Goal: Information Seeking & Learning: Find specific fact

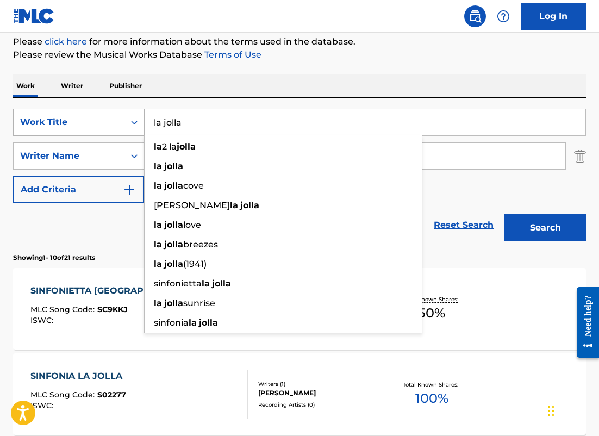
click at [105, 128] on div "SearchWithCriteria2e468934-86bc-447e-be62-3268c6a1e6a3 Work Title la jolla la 2…" at bounding box center [299, 122] width 573 height 27
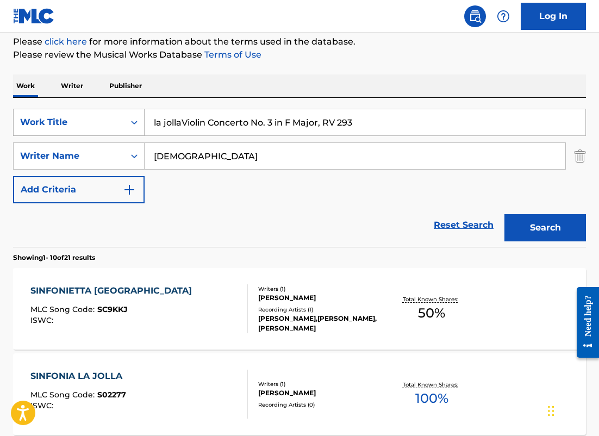
drag, startPoint x: 358, startPoint y: 122, endPoint x: 67, endPoint y: 119, distance: 290.8
click at [67, 119] on div "SearchWithCriteria2e468934-86bc-447e-be62-3268c6a1e6a3 Work Title la jollaVioli…" at bounding box center [299, 122] width 573 height 27
type input "Violin Concerto No. 3 in F Major, RV 293"
drag, startPoint x: 205, startPoint y: 162, endPoint x: 57, endPoint y: 141, distance: 149.8
click at [58, 143] on div "SearchWithCriteriaf6053fea-2288-429d-9e94-11ae739ab18d Writer Name [PERSON_NAME…" at bounding box center [299, 155] width 573 height 27
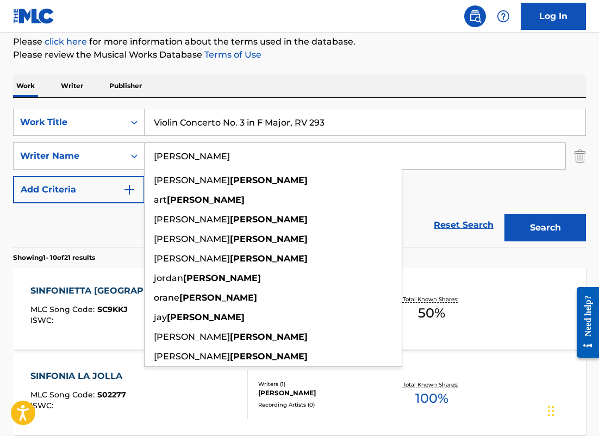
type input "[PERSON_NAME]"
click at [13, 176] on button "Add Criteria" at bounding box center [79, 189] width 132 height 27
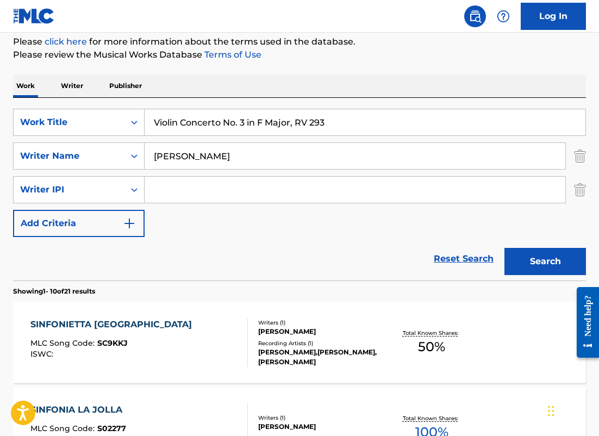
click at [585, 192] on img "Search Form" at bounding box center [580, 189] width 12 height 27
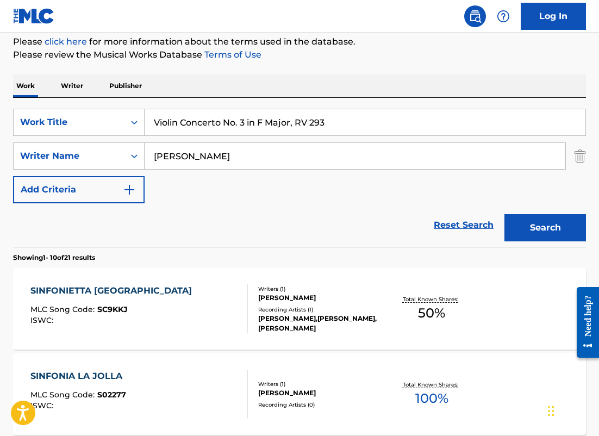
click at [566, 214] on button "Search" at bounding box center [545, 227] width 82 height 27
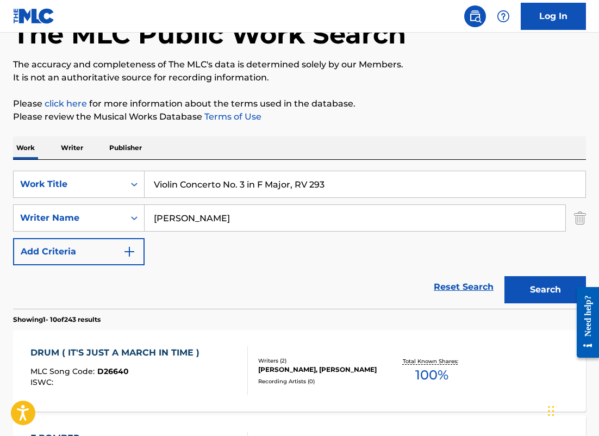
scroll to position [133, 0]
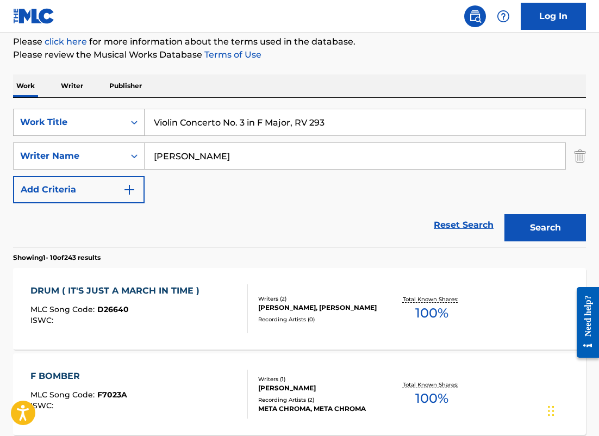
drag, startPoint x: 346, startPoint y: 129, endPoint x: 101, endPoint y: 114, distance: 246.1
click at [101, 114] on div "SearchWithCriteria2e468934-86bc-447e-be62-3268c6a1e6a3 Work Title Violin Concer…" at bounding box center [299, 122] width 573 height 27
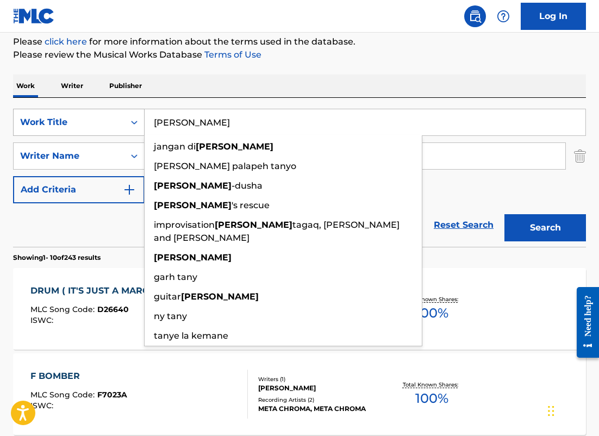
type input "[PERSON_NAME]"
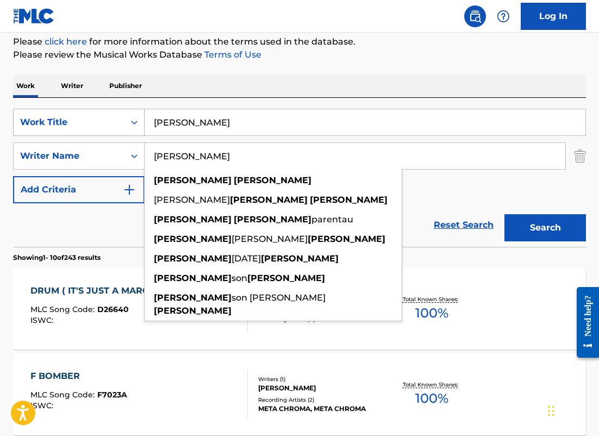
type input "[PERSON_NAME]"
click at [13, 176] on button "Add Criteria" at bounding box center [79, 189] width 132 height 27
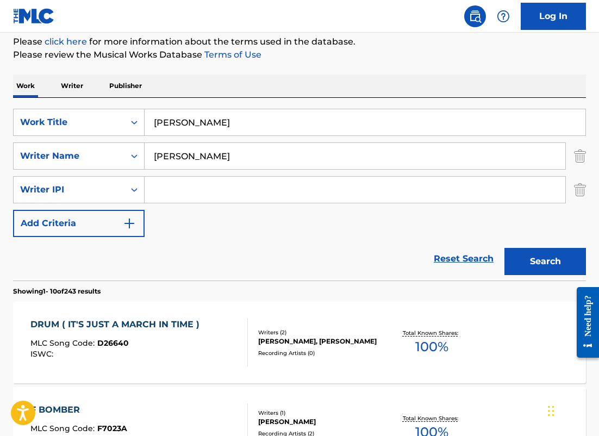
click at [575, 190] on img "Search Form" at bounding box center [580, 189] width 12 height 27
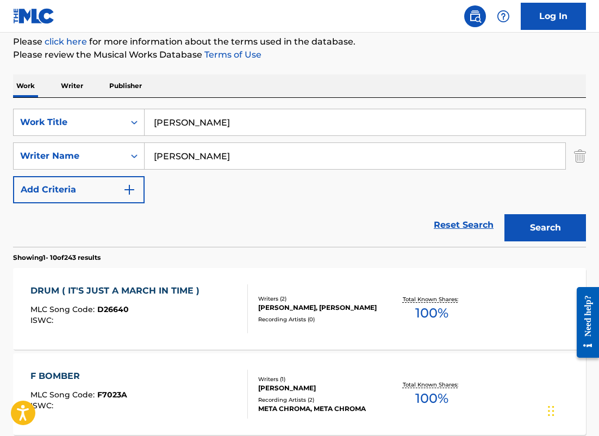
click at [550, 218] on button "Search" at bounding box center [545, 227] width 82 height 27
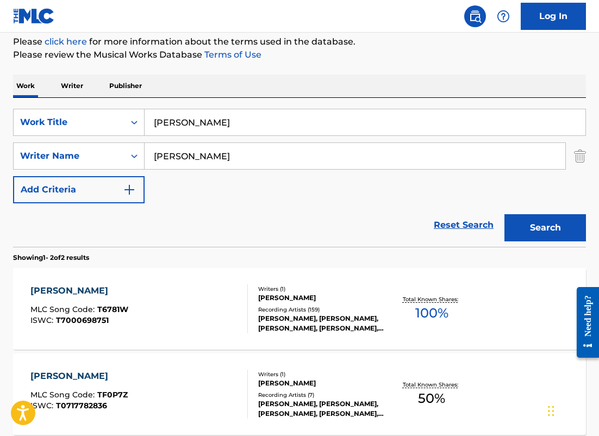
click at [168, 308] on div "[PERSON_NAME] MLC Song Code : T6781W ISWC : T7000698751" at bounding box center [139, 308] width 218 height 49
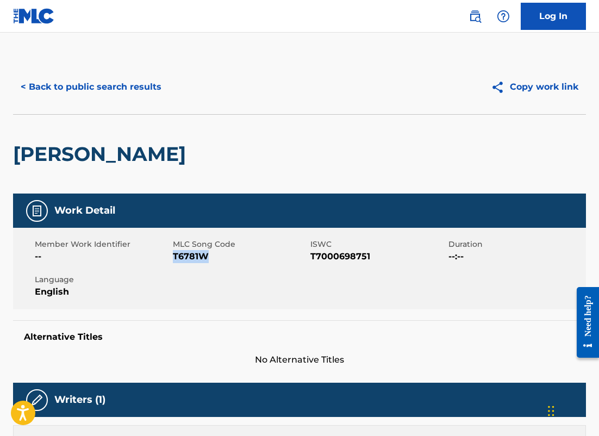
drag, startPoint x: 211, startPoint y: 259, endPoint x: 174, endPoint y: 257, distance: 37.6
click at [173, 258] on span "T6781W" at bounding box center [240, 256] width 135 height 13
copy span "T6781W"
